Goal: Find specific page/section: Find specific page/section

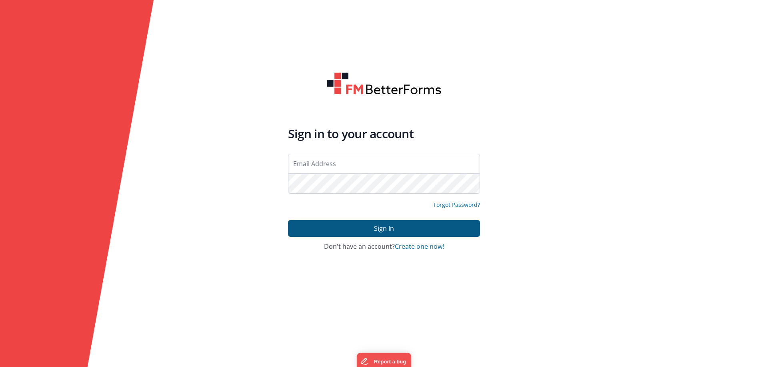
type input "[PERSON_NAME][EMAIL_ADDRESS][DOMAIN_NAME]"
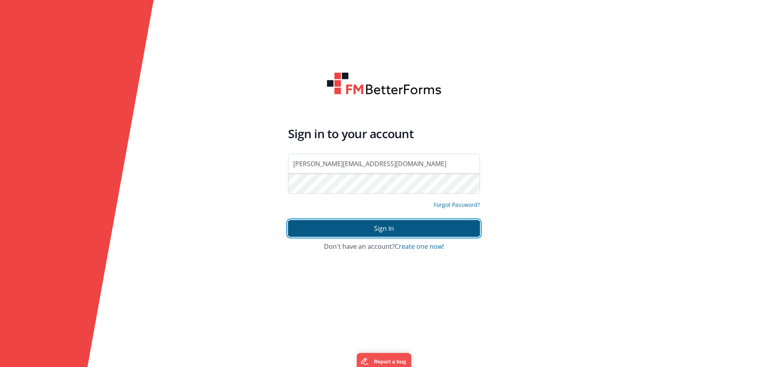
click at [371, 231] on button "Sign In" at bounding box center [384, 228] width 192 height 17
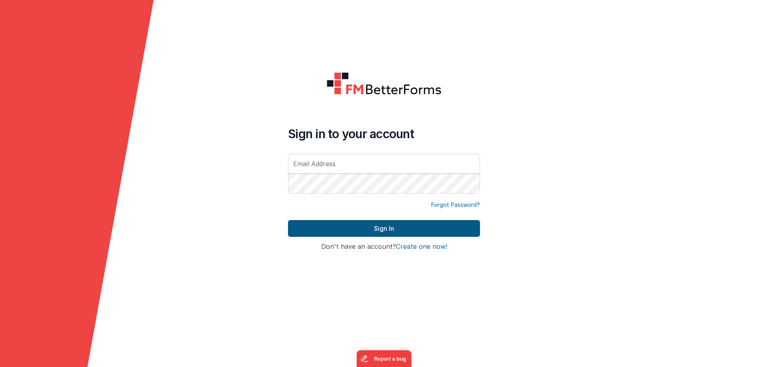
type input "[PERSON_NAME][EMAIL_ADDRESS][DOMAIN_NAME]"
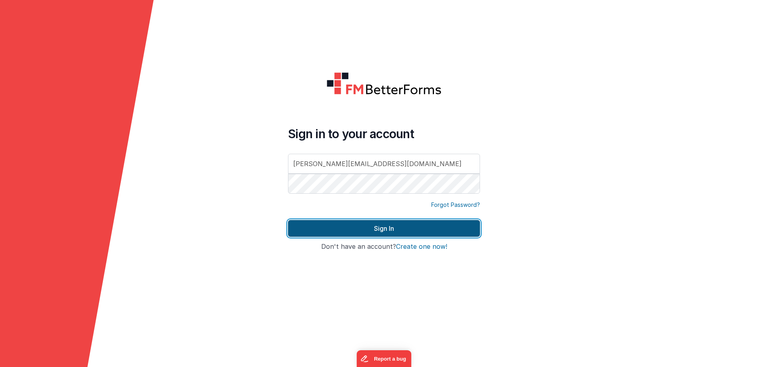
click at [384, 229] on button "Sign In" at bounding box center [384, 228] width 192 height 17
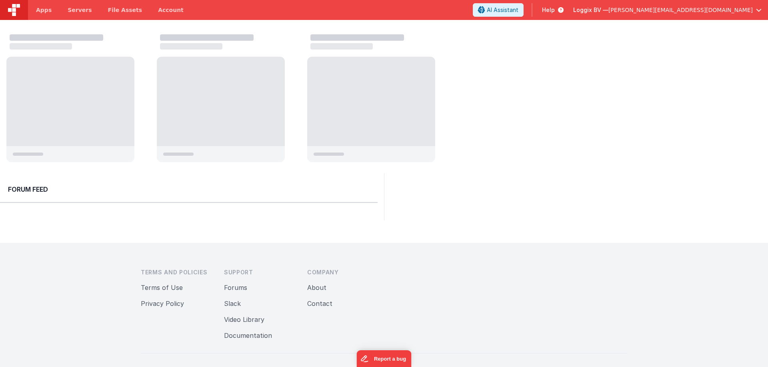
click at [555, 8] on span "Help" at bounding box center [548, 10] width 13 height 8
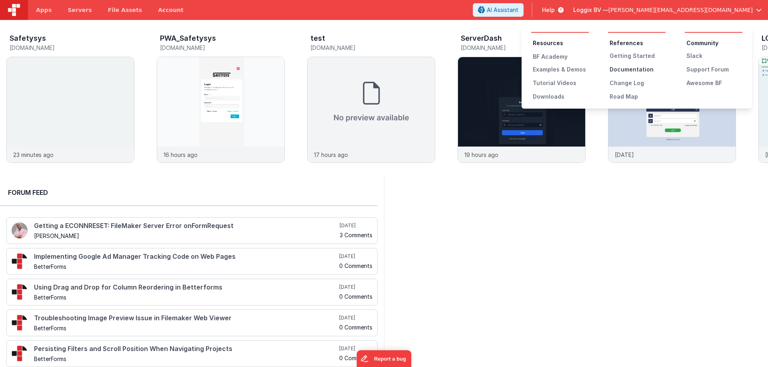
click at [627, 69] on div "Documentation" at bounding box center [637, 70] width 56 height 8
